Goal: Task Accomplishment & Management: Manage account settings

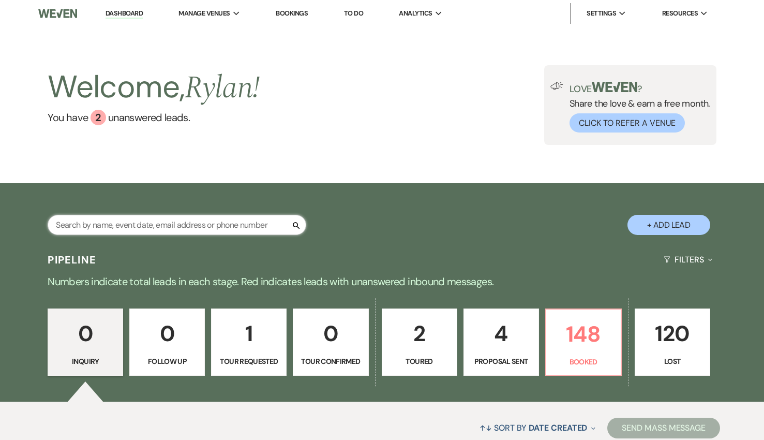
click at [156, 229] on input "text" at bounding box center [177, 225] width 259 height 20
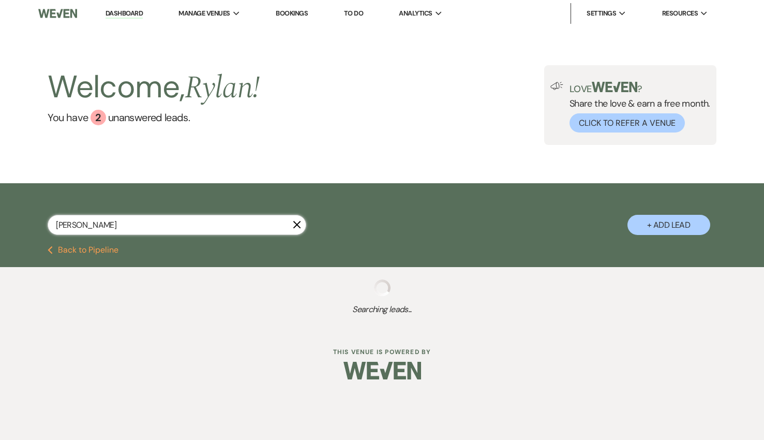
type input "mcdowell"
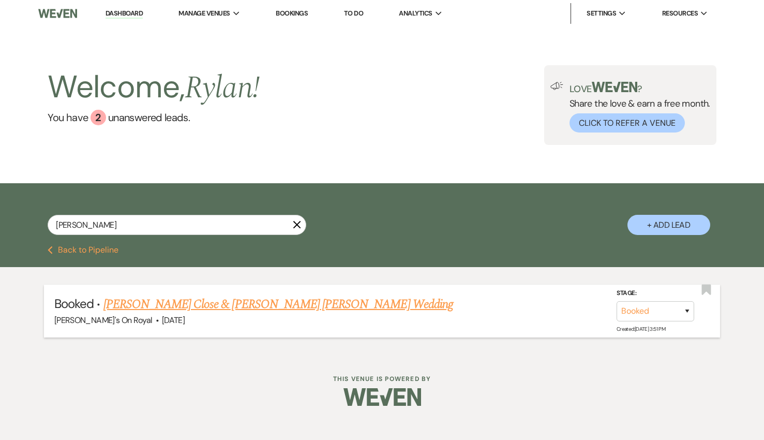
click at [186, 306] on link "[PERSON_NAME] Close & [PERSON_NAME] [PERSON_NAME] Wedding" at bounding box center [278, 304] width 350 height 19
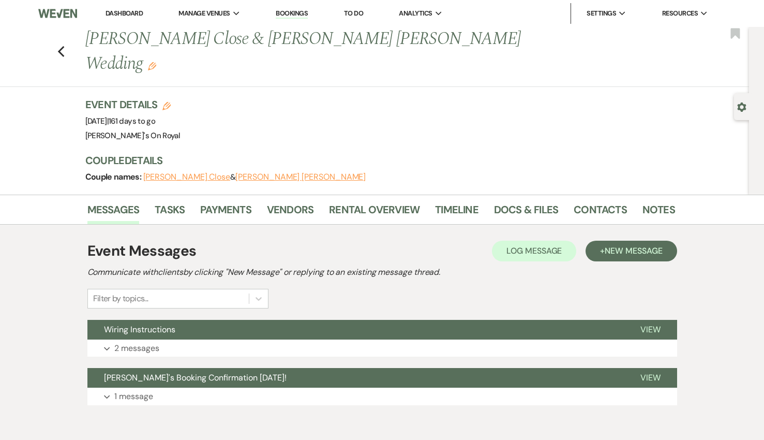
scroll to position [23, 0]
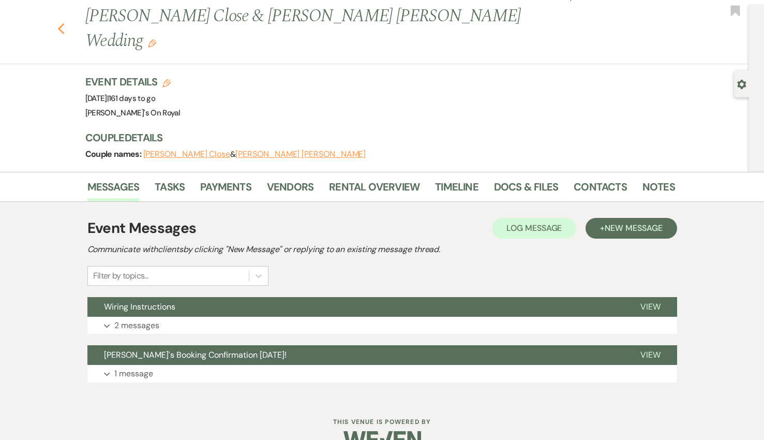
click at [60, 23] on use "button" at bounding box center [60, 28] width 7 height 11
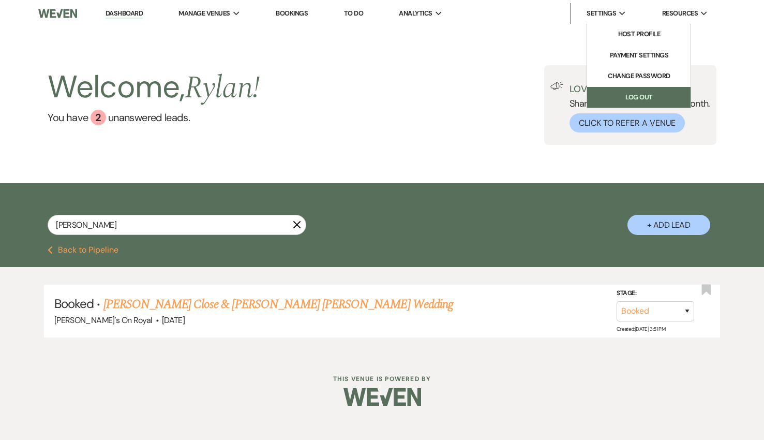
click at [637, 98] on link "Log Out" at bounding box center [638, 97] width 103 height 21
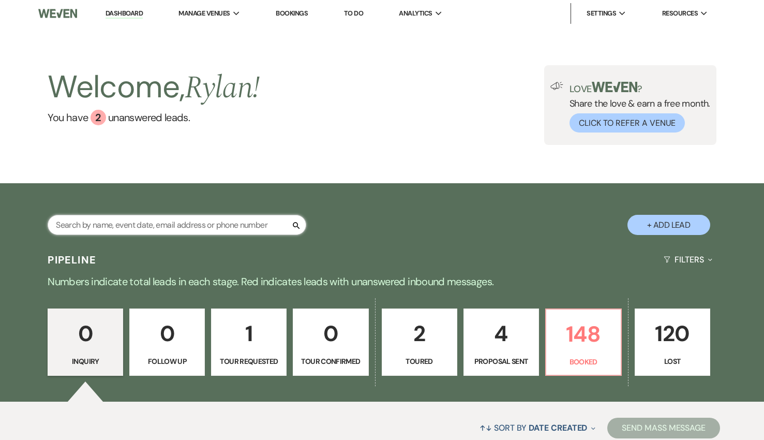
click at [137, 224] on input "text" at bounding box center [177, 225] width 259 height 20
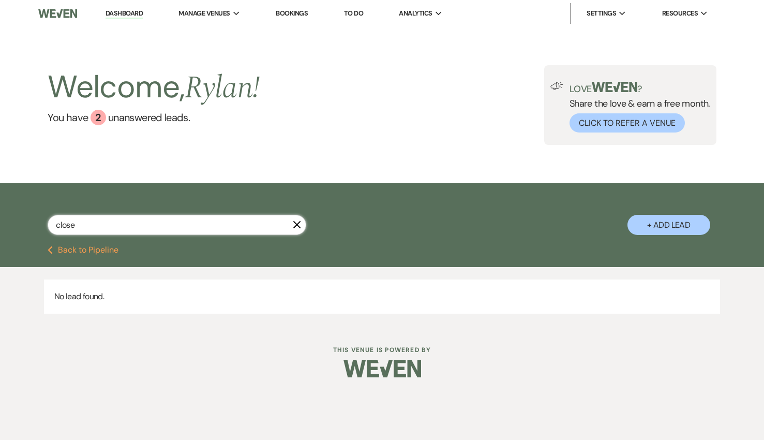
type input "close"
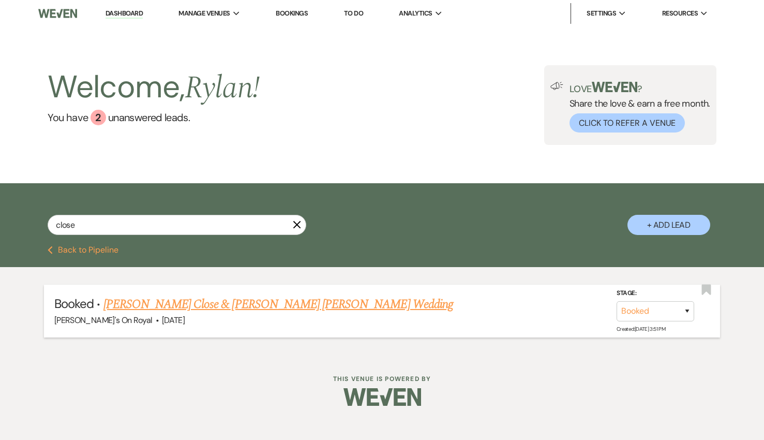
click at [148, 304] on link "[PERSON_NAME] Close & [PERSON_NAME] [PERSON_NAME] Wedding" at bounding box center [278, 304] width 350 height 19
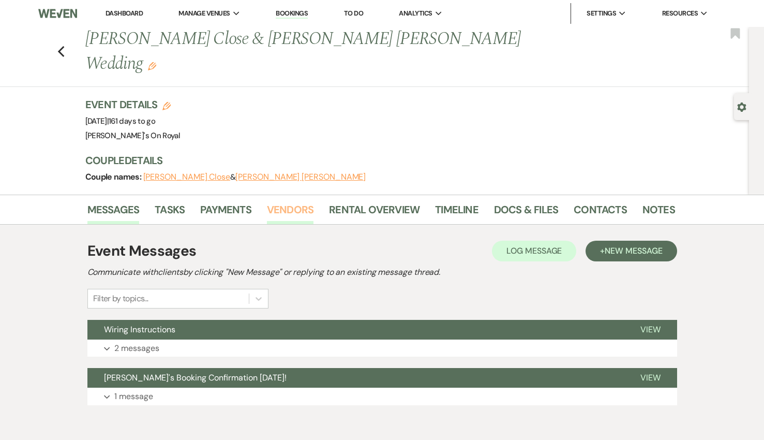
click at [279, 201] on link "Vendors" at bounding box center [290, 212] width 47 height 23
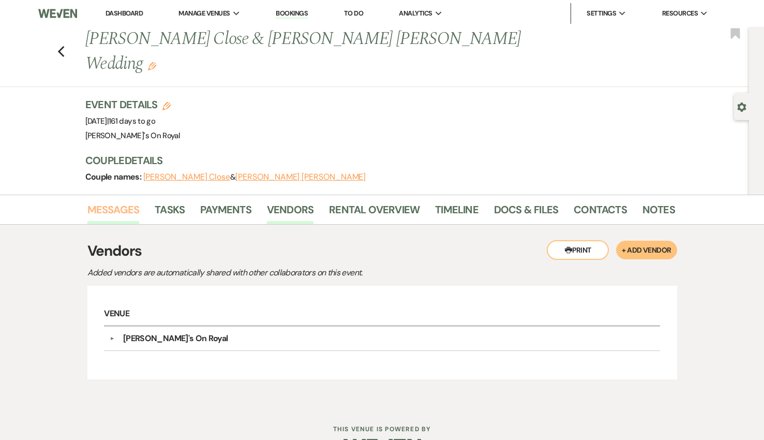
click at [108, 201] on link "Messages" at bounding box center [113, 212] width 52 height 23
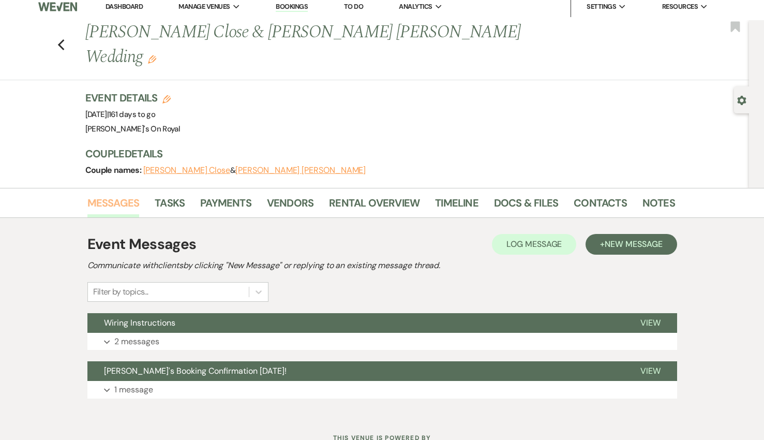
scroll to position [8, 0]
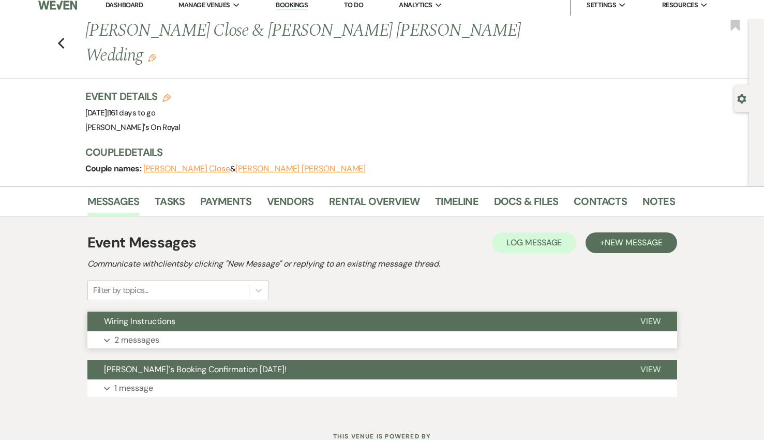
click at [208, 331] on button "Expand 2 messages" at bounding box center [382, 340] width 590 height 18
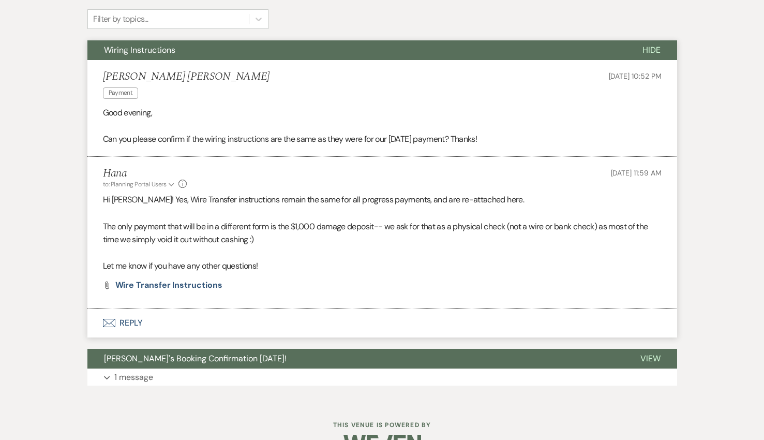
scroll to position [282, 0]
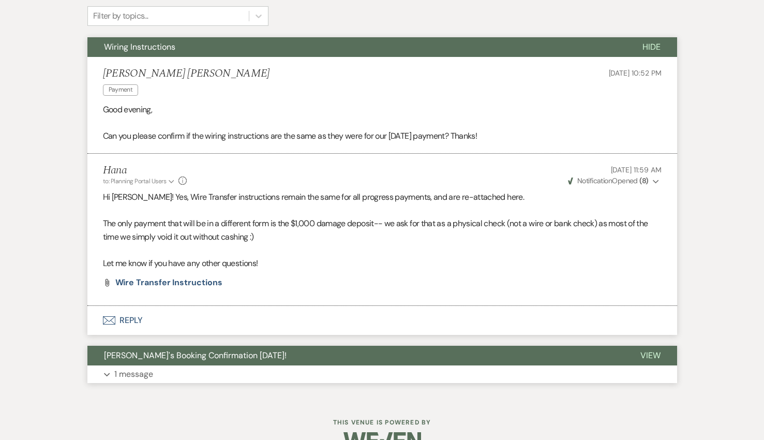
click at [224, 365] on button "Expand 1 message" at bounding box center [382, 374] width 590 height 18
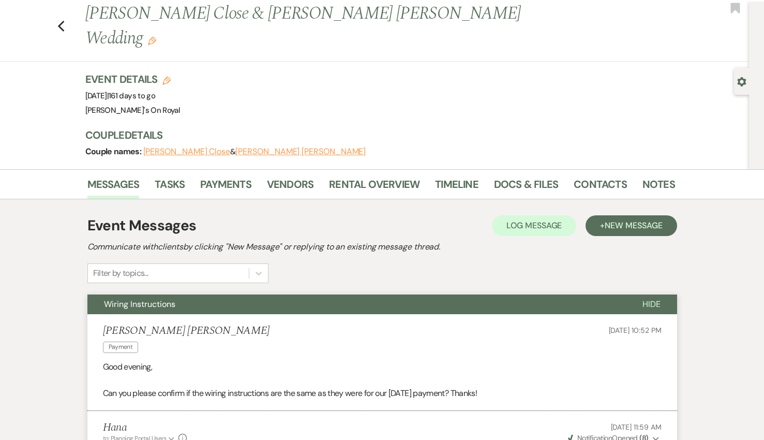
scroll to position [0, 0]
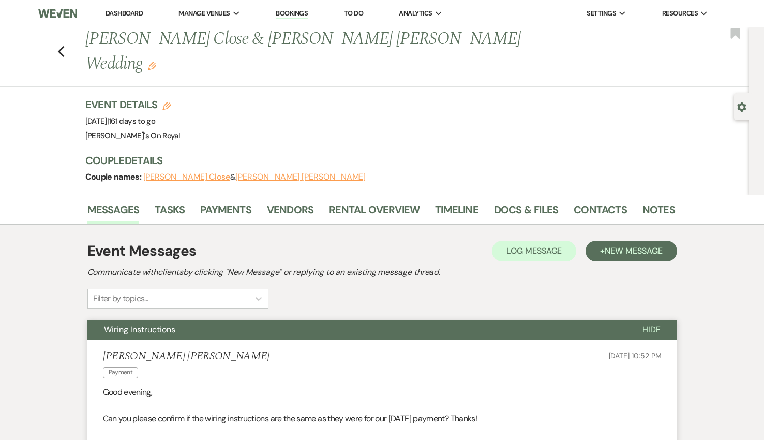
click at [55, 39] on div "Previous [PERSON_NAME] Close & [PERSON_NAME] [PERSON_NAME] Wedding Edit Bookmark" at bounding box center [372, 57] width 754 height 60
click at [61, 46] on use "button" at bounding box center [60, 51] width 7 height 11
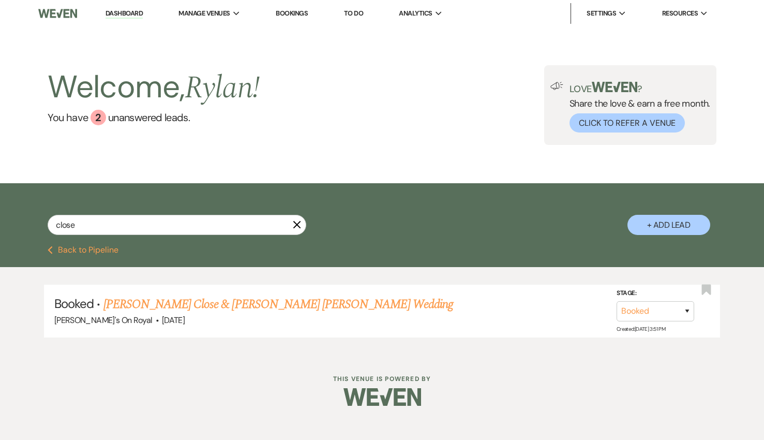
click at [111, 250] on button "Previous Back to Pipeline" at bounding box center [83, 250] width 71 height 8
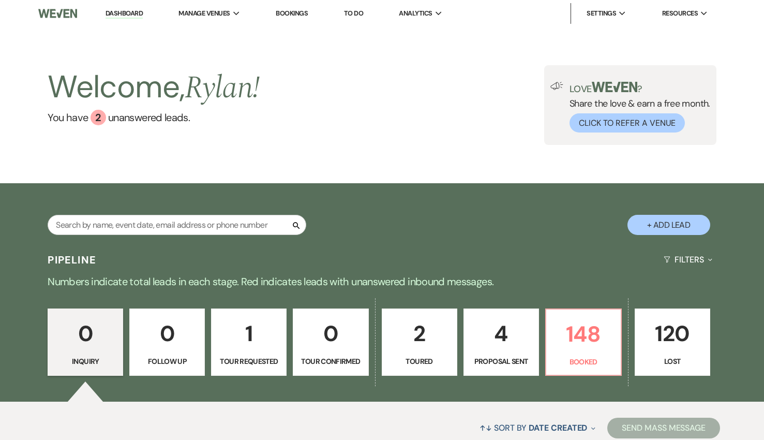
scroll to position [115, 0]
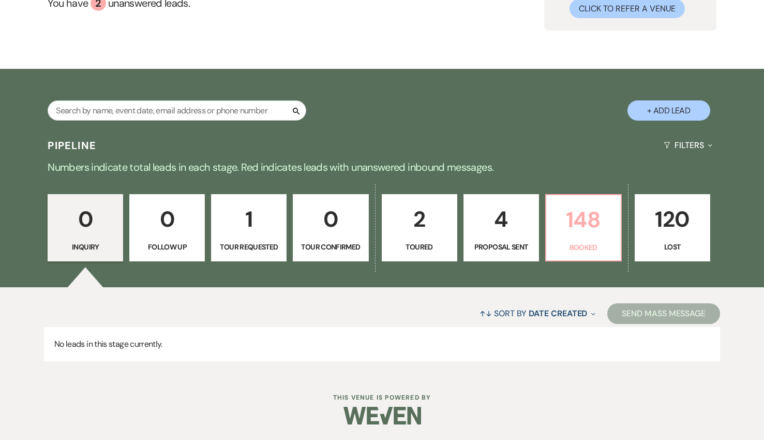
click at [567, 229] on p "148" at bounding box center [583, 219] width 62 height 35
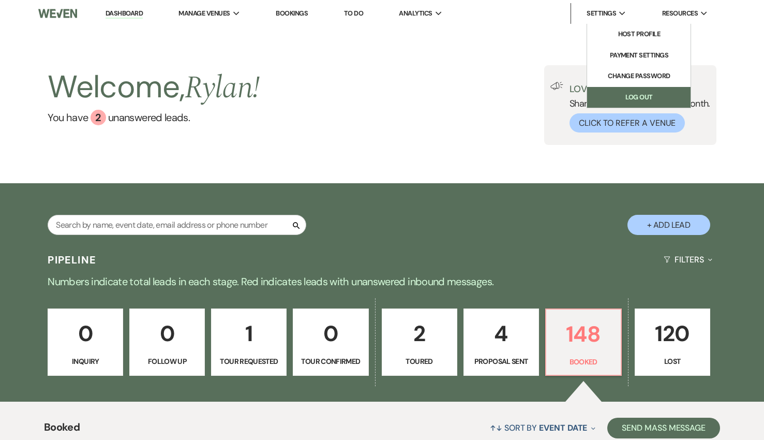
click at [630, 96] on link "Log Out" at bounding box center [638, 97] width 103 height 21
